Goal: Information Seeking & Learning: Learn about a topic

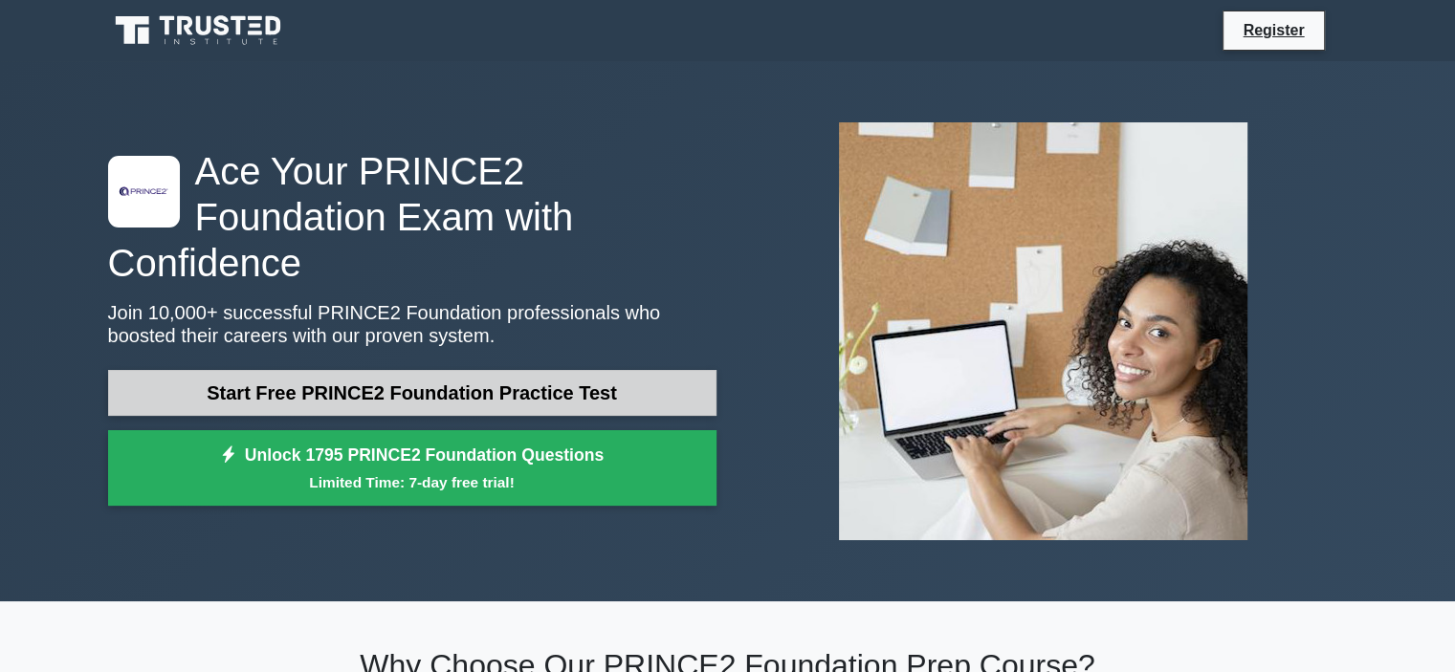
click at [625, 370] on link "Start Free PRINCE2 Foundation Practice Test" at bounding box center [412, 393] width 608 height 46
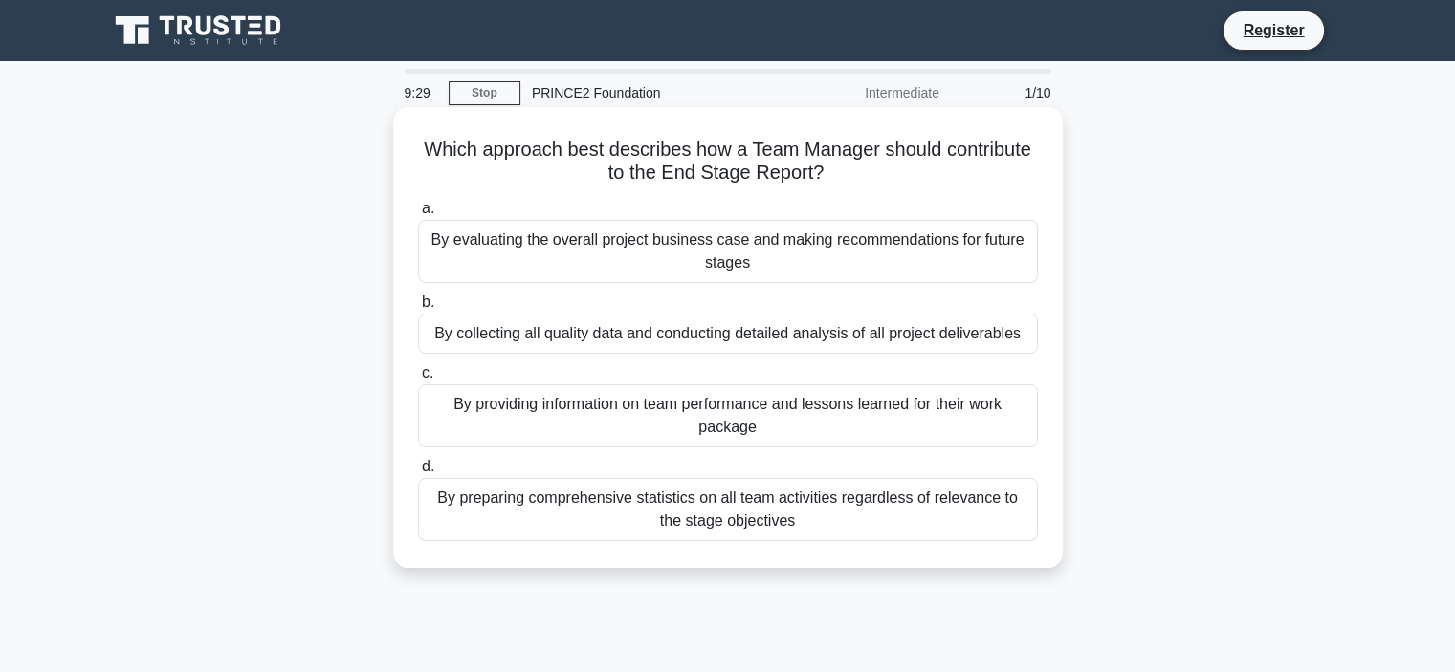
click at [694, 138] on h5 "Which approach best describes how a Team Manager should contribute to the End S…" at bounding box center [728, 162] width 624 height 48
click at [720, 420] on div "By providing information on team performance and lessons learned for their work…" at bounding box center [728, 415] width 620 height 63
click at [418, 380] on input "c. By providing information on team performance and lessons learned for their w…" at bounding box center [418, 373] width 0 height 12
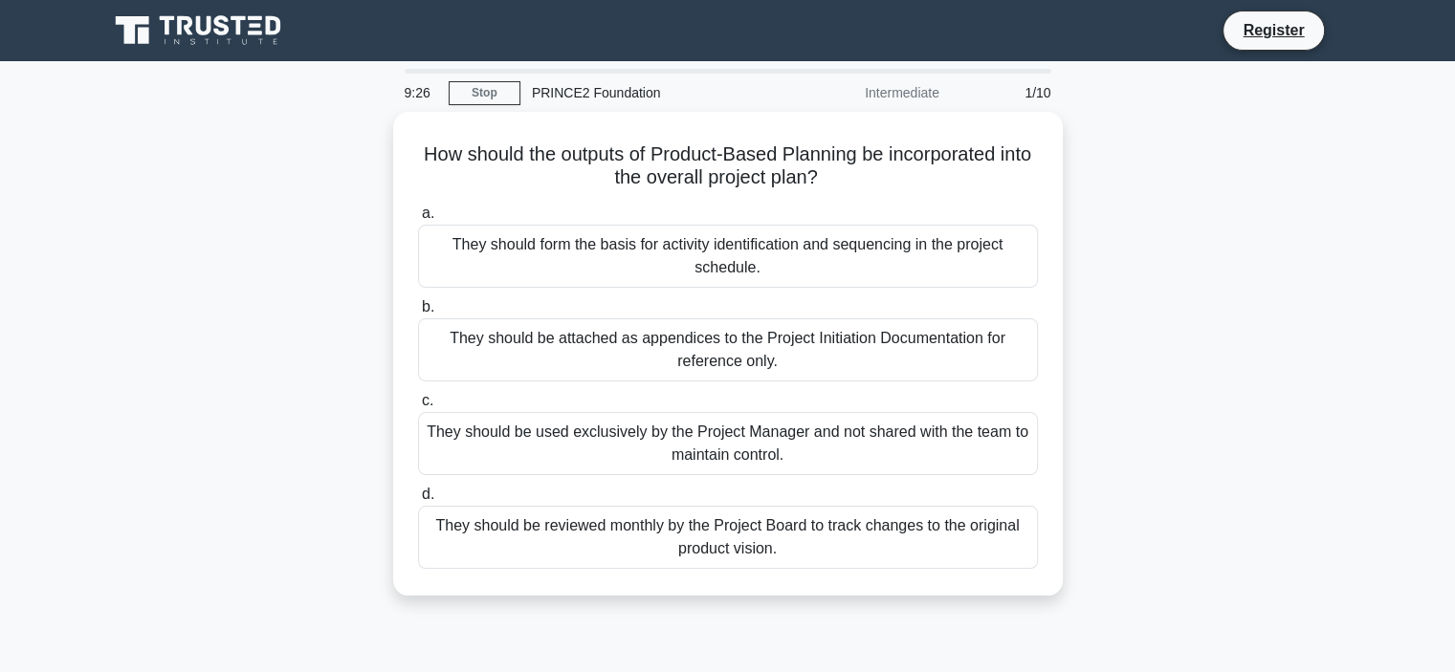
click at [719, 419] on div "They should be used exclusively by the Project Manager and not shared with the …" at bounding box center [728, 443] width 620 height 63
click at [418, 407] on input "c. They should be used exclusively by the Project Manager and not shared with t…" at bounding box center [418, 401] width 0 height 12
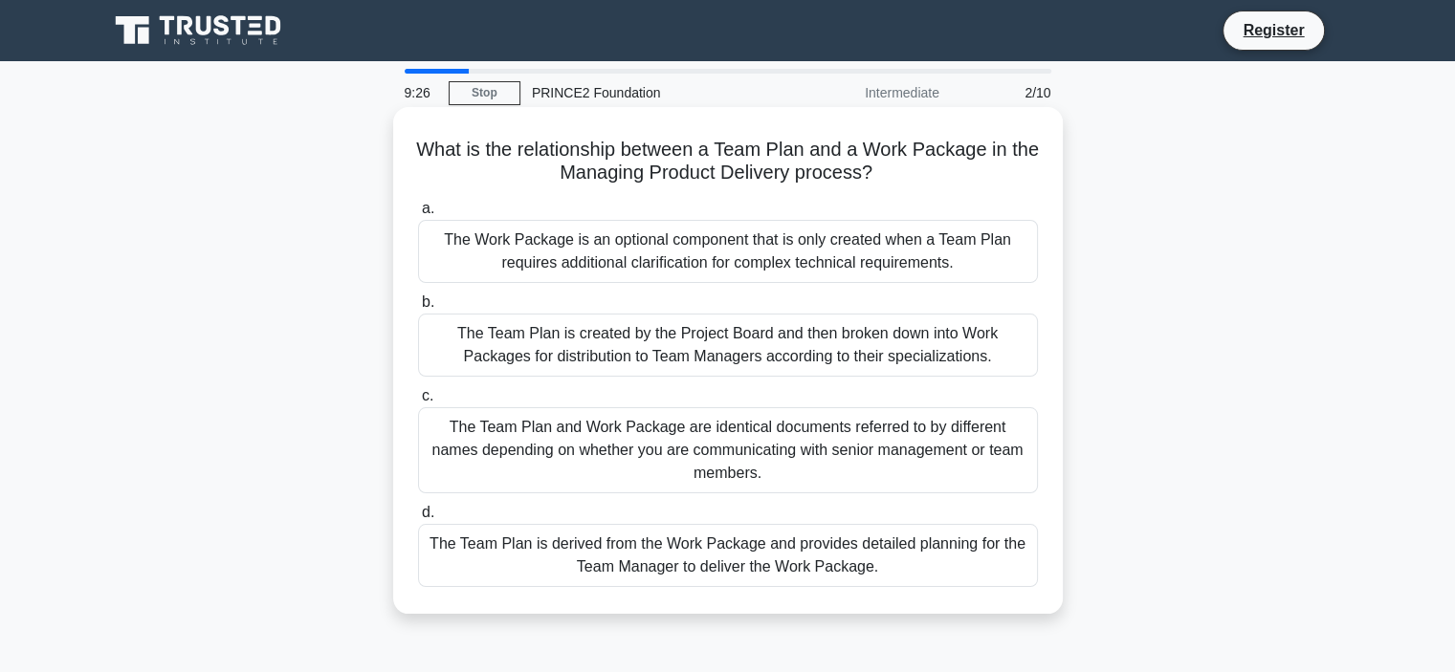
click at [723, 441] on div "The Team Plan and Work Package are identical documents referred to by different…" at bounding box center [728, 450] width 620 height 86
click at [418, 403] on input "c. The Team Plan and Work Package are identical documents referred to by differ…" at bounding box center [418, 396] width 0 height 12
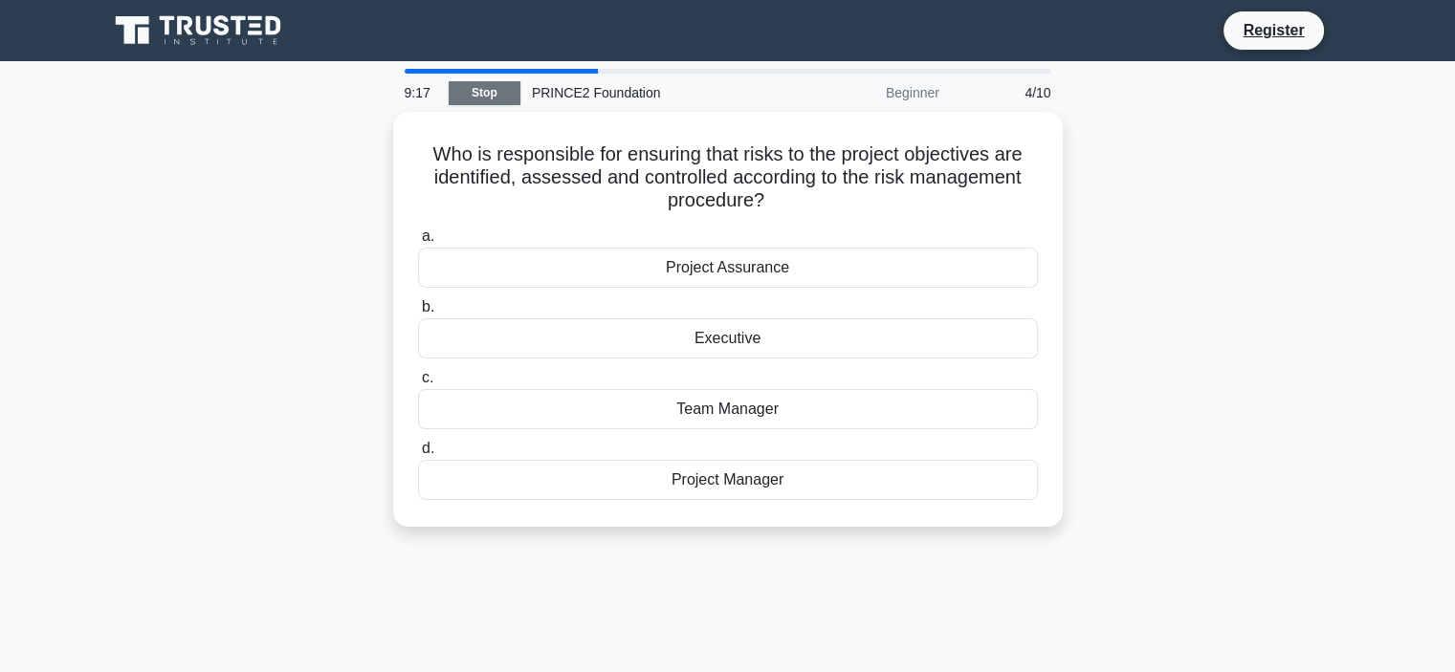
click at [504, 93] on link "Stop" at bounding box center [485, 93] width 72 height 24
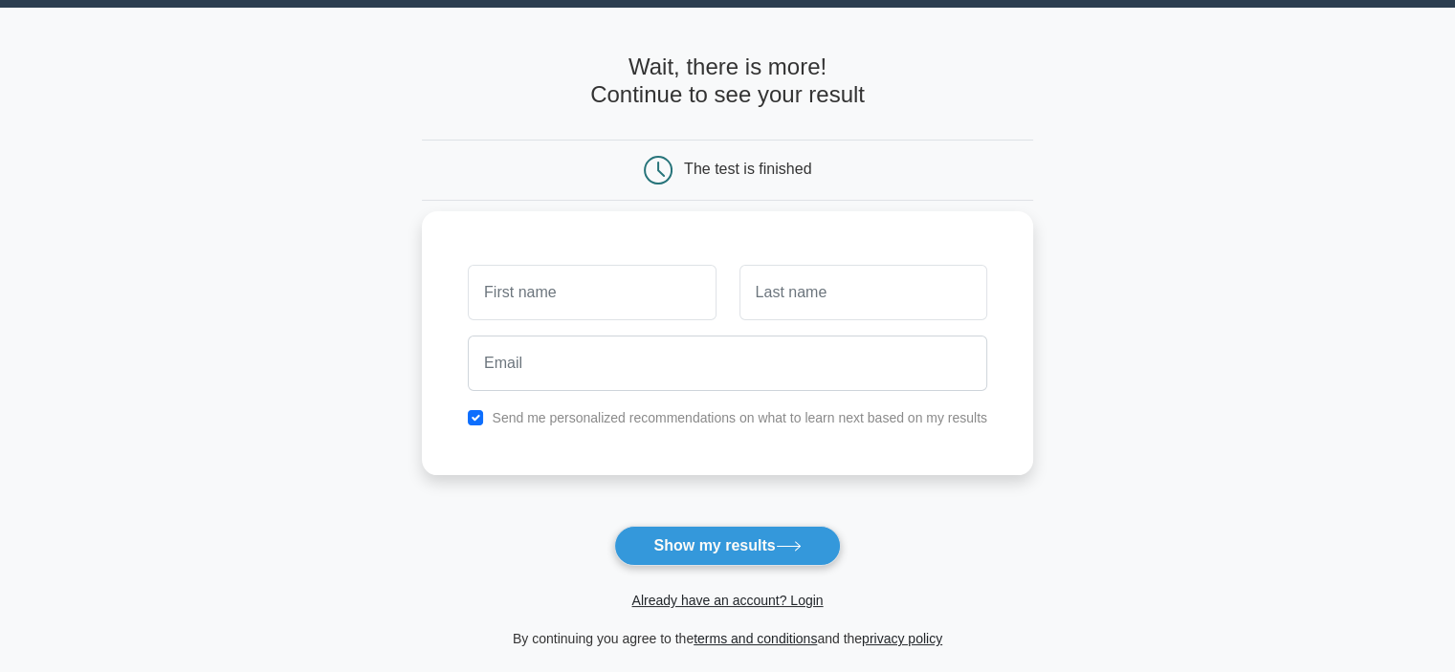
scroll to position [96, 0]
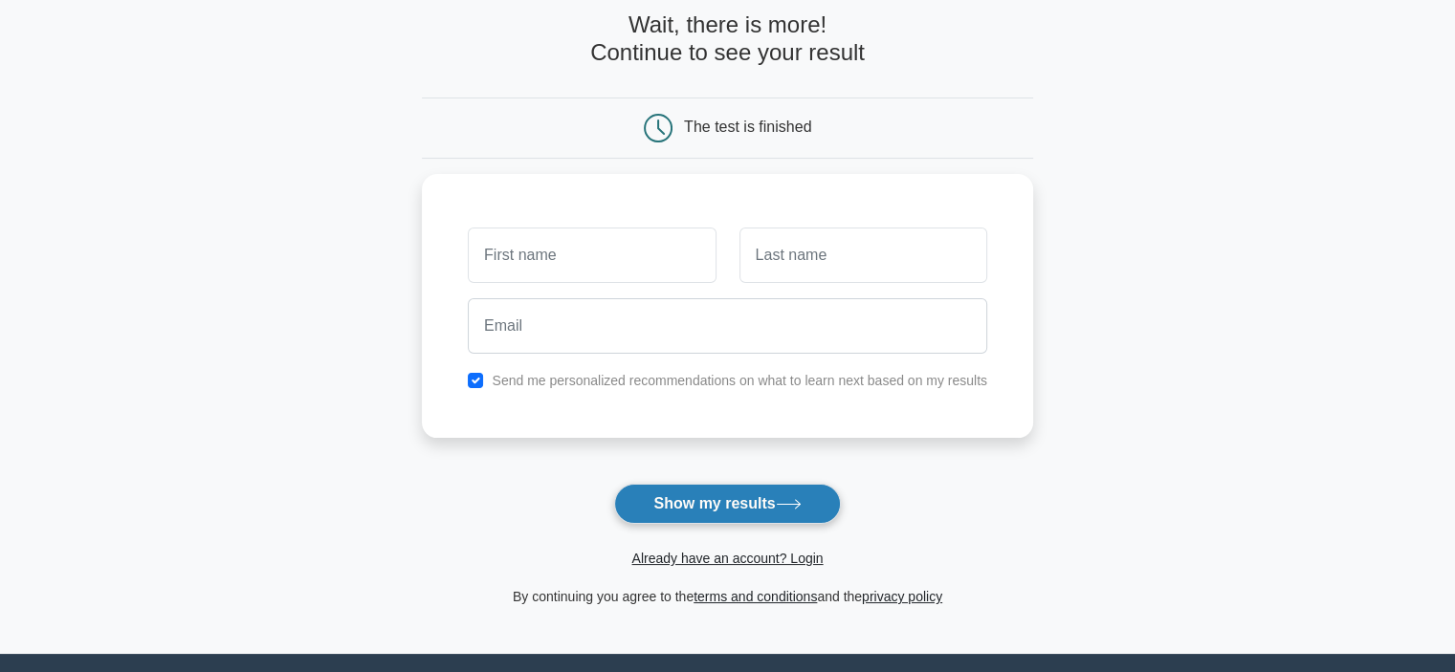
click at [741, 501] on button "Show my results" at bounding box center [727, 504] width 226 height 40
